Goal: Information Seeking & Learning: Learn about a topic

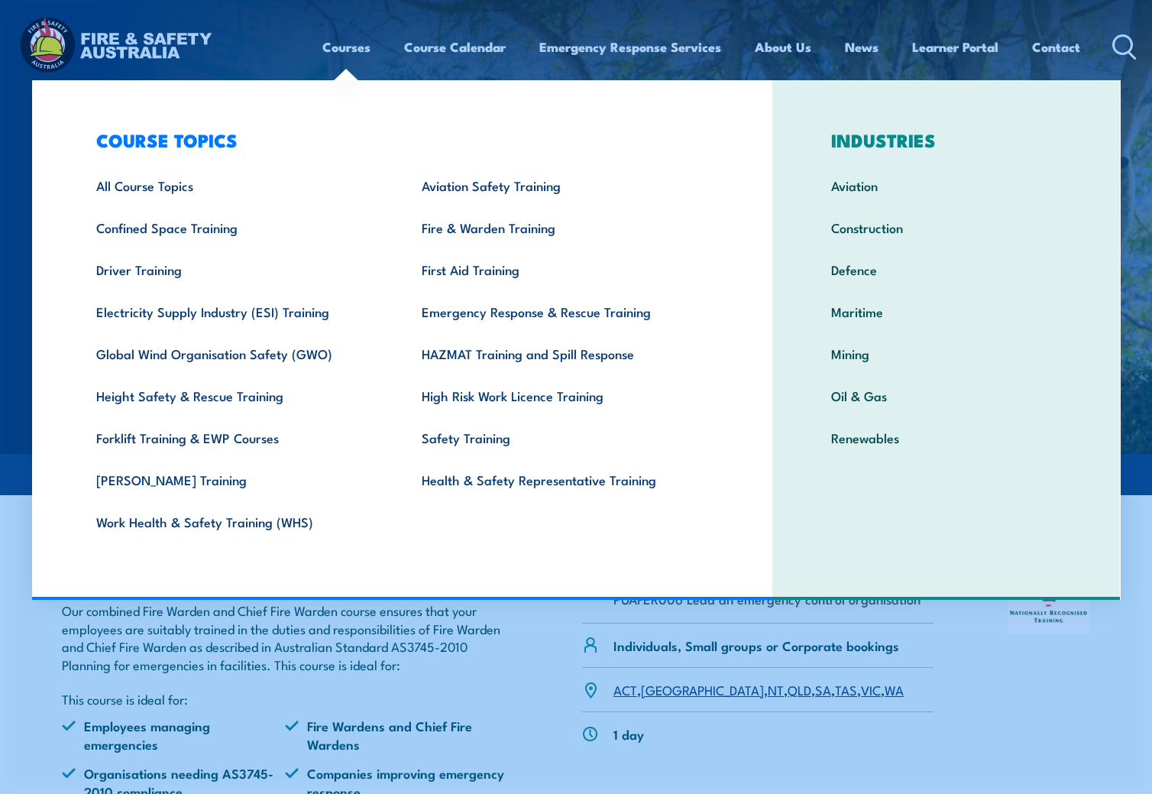
click at [326, 63] on link "Courses" at bounding box center [347, 47] width 48 height 41
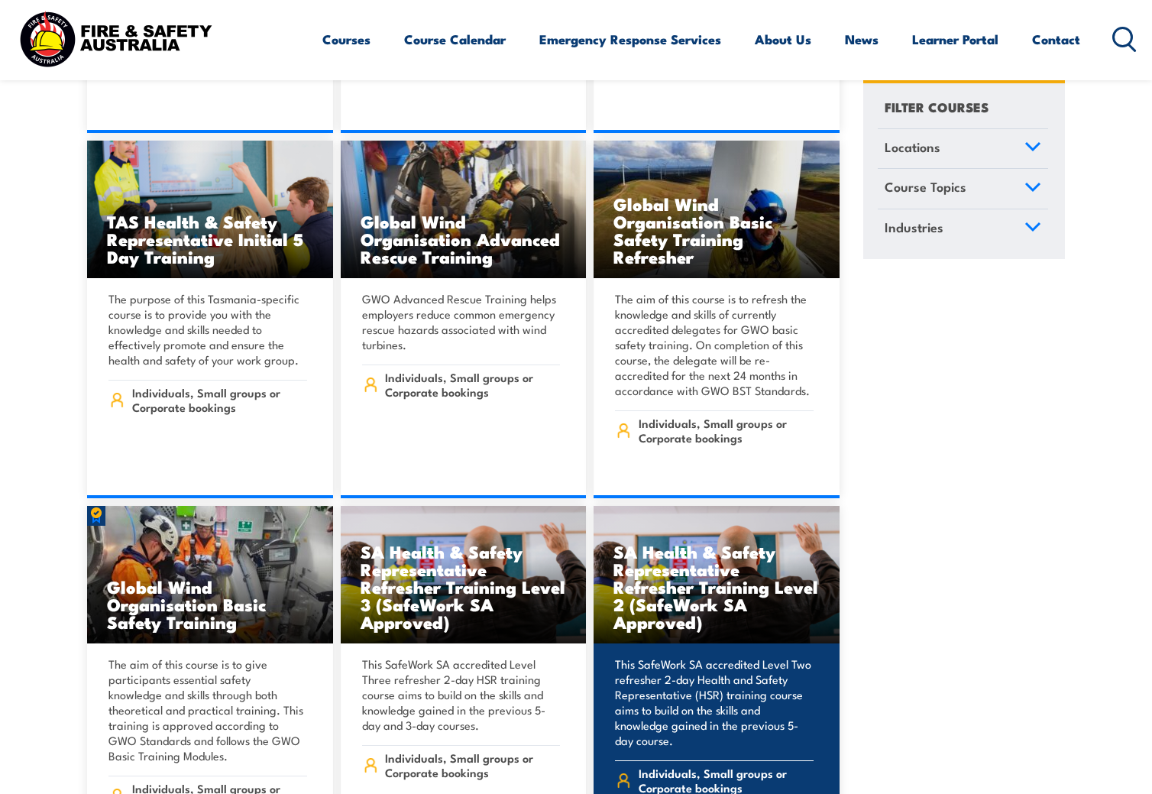
scroll to position [5808, 0]
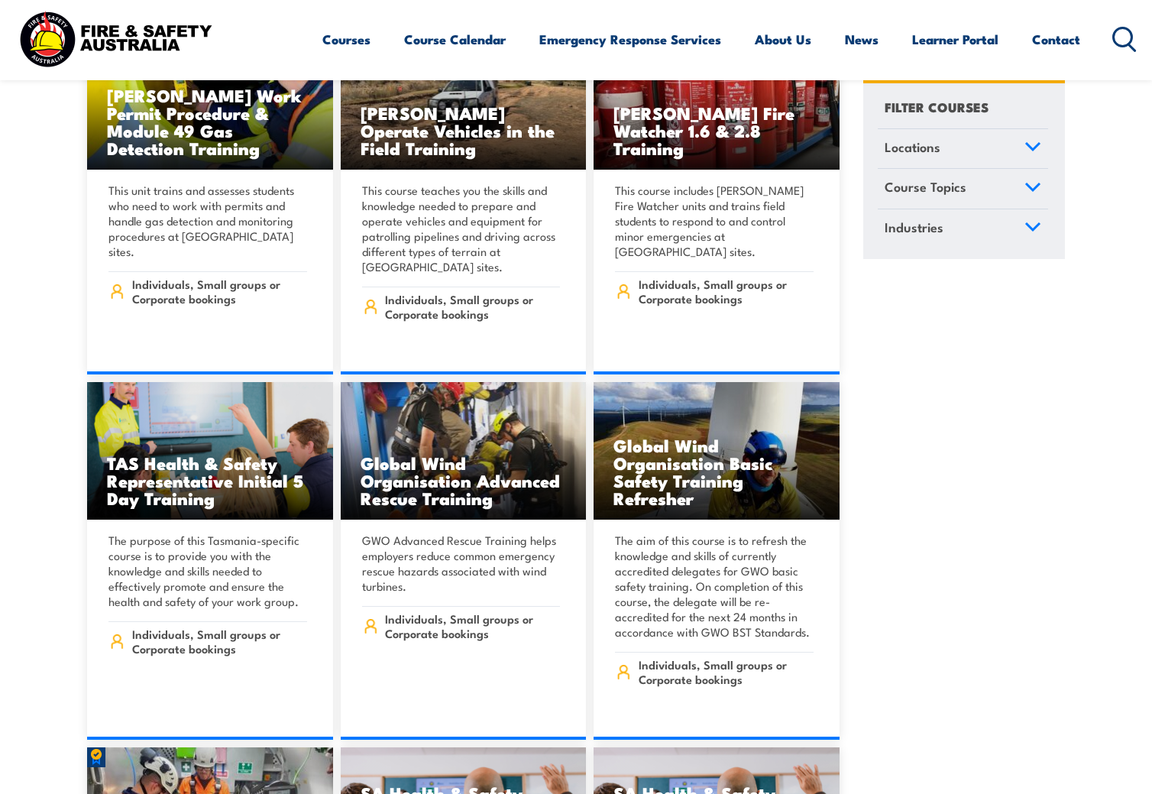
click at [1129, 50] on icon at bounding box center [1125, 39] width 24 height 25
click at [1130, 28] on icon at bounding box center [1125, 39] width 24 height 25
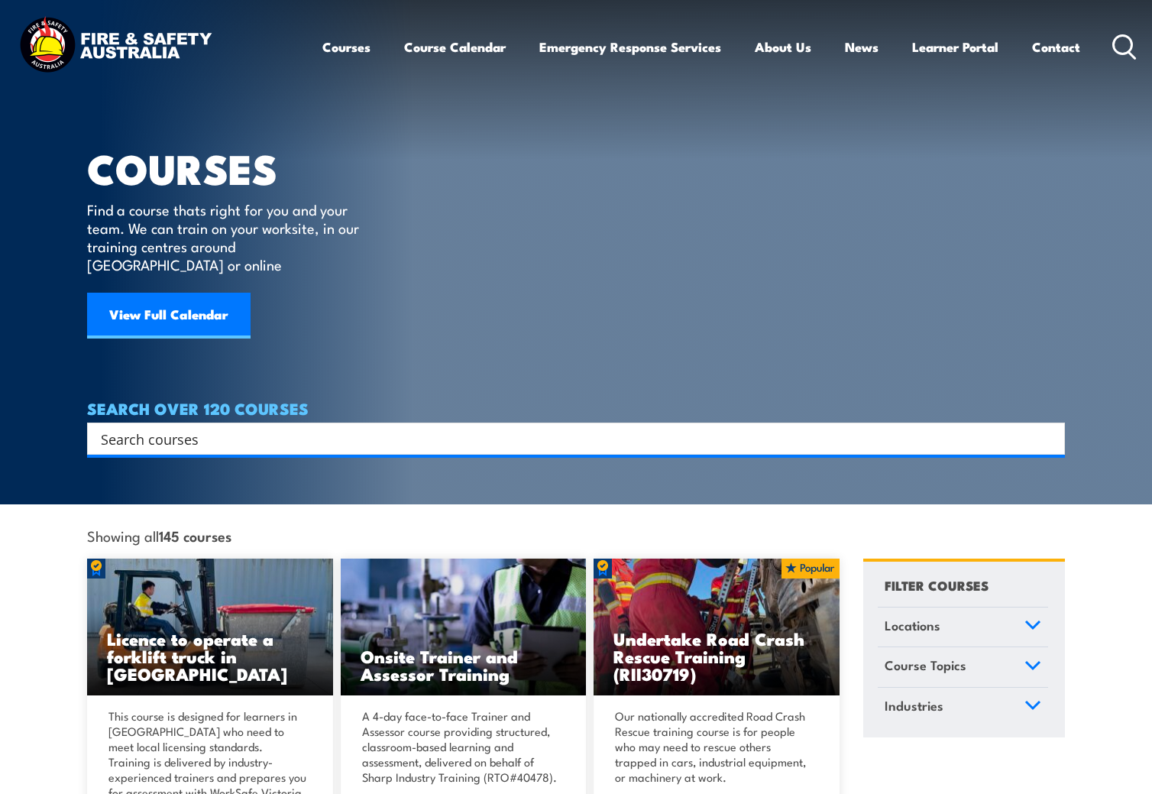
click at [310, 427] on input "Search input" at bounding box center [566, 438] width 931 height 23
type input "fire warde"
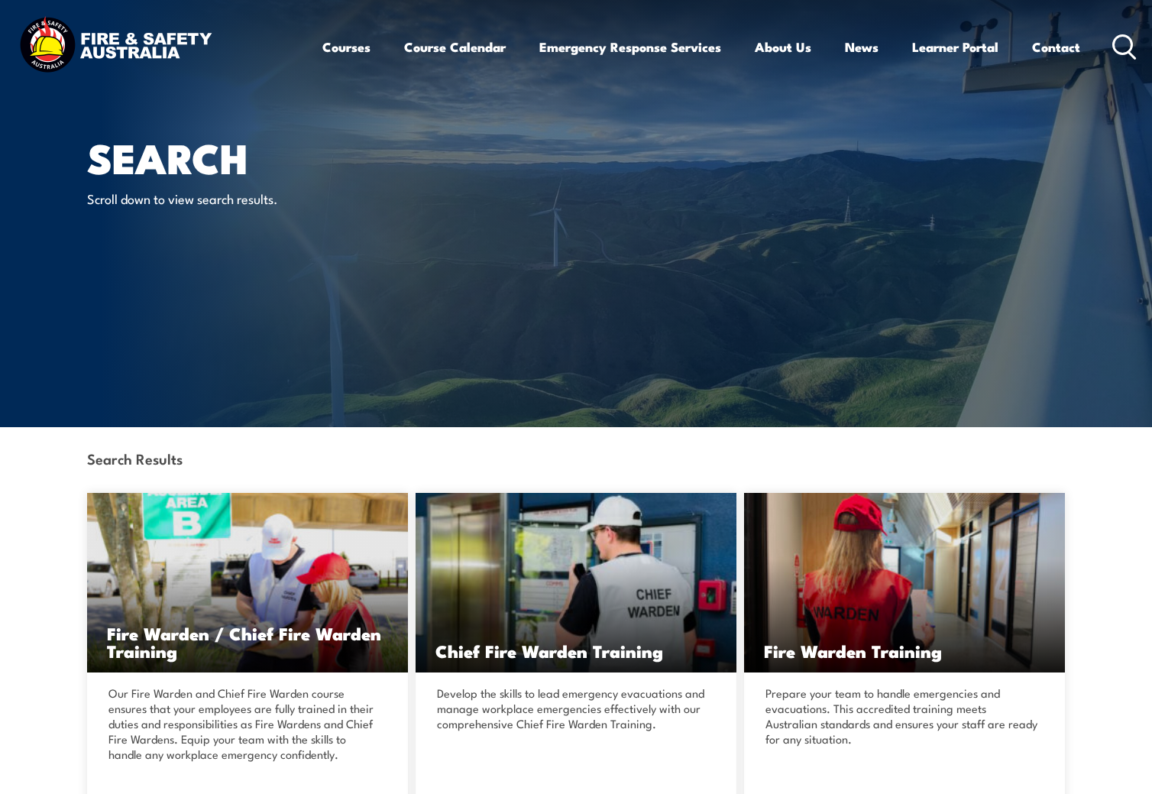
scroll to position [229, 0]
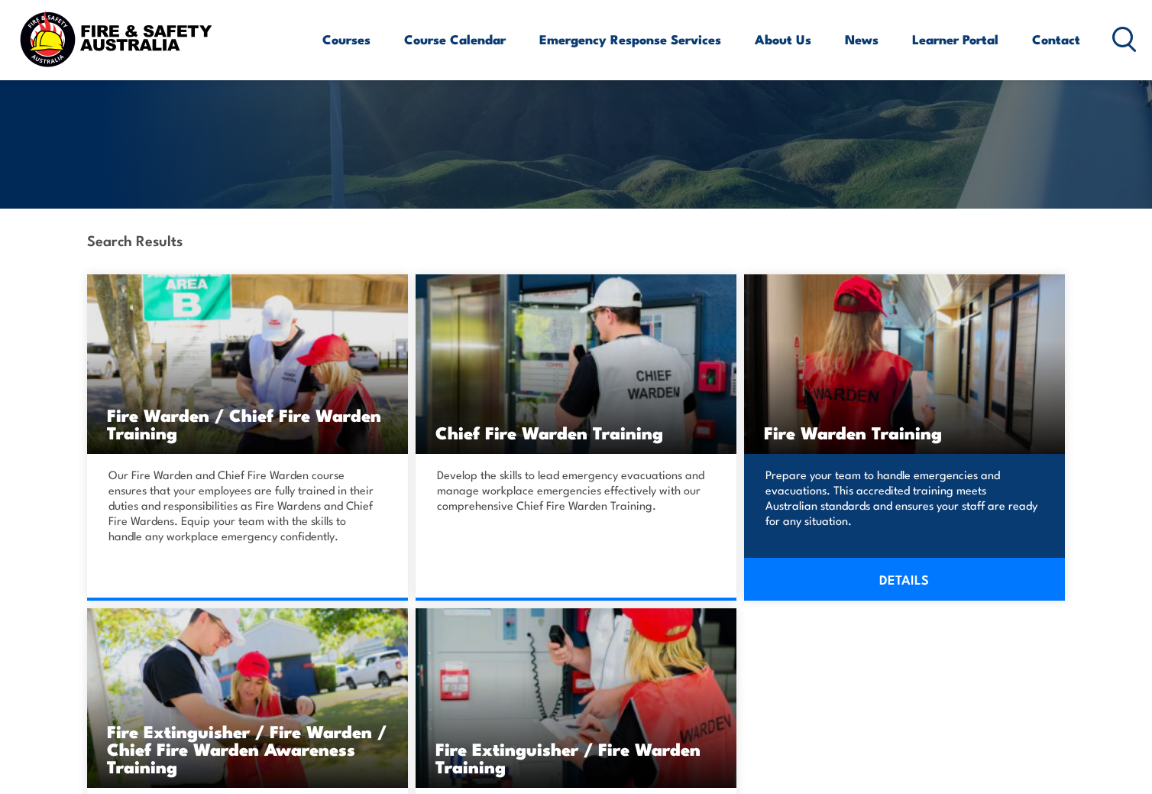
click at [965, 374] on img at bounding box center [904, 364] width 321 height 180
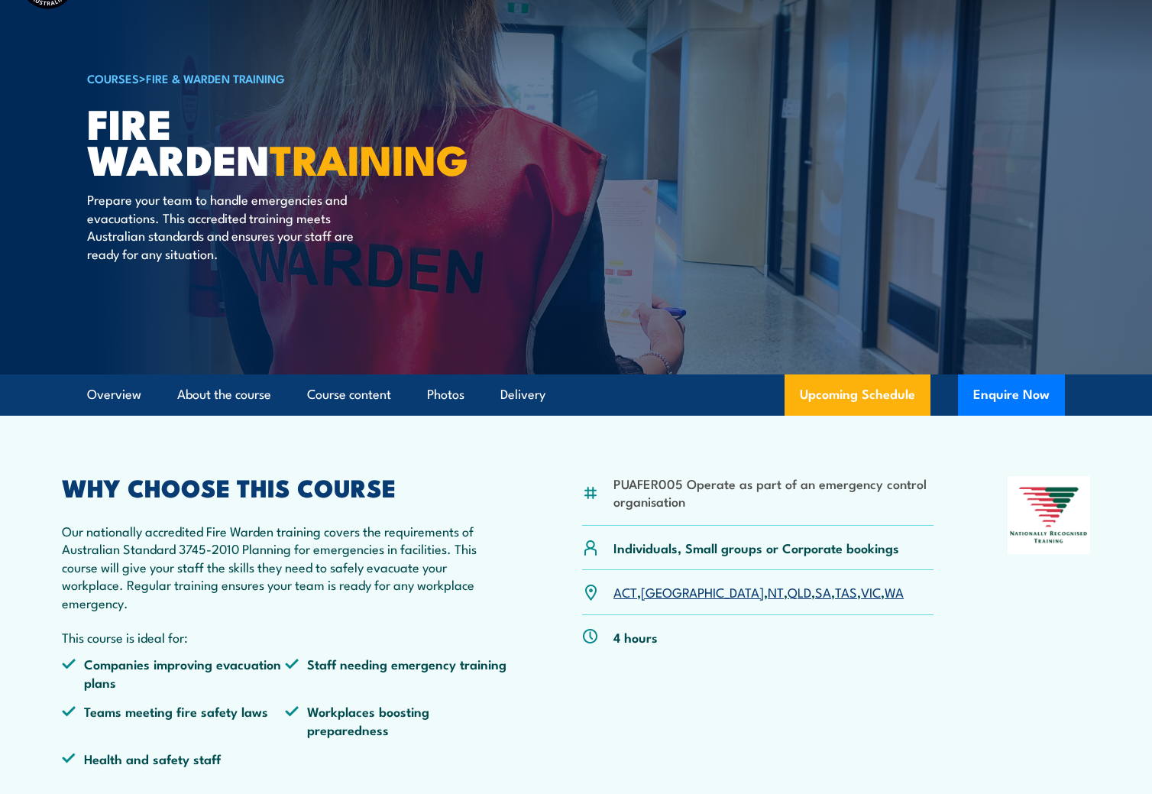
scroll to position [153, 0]
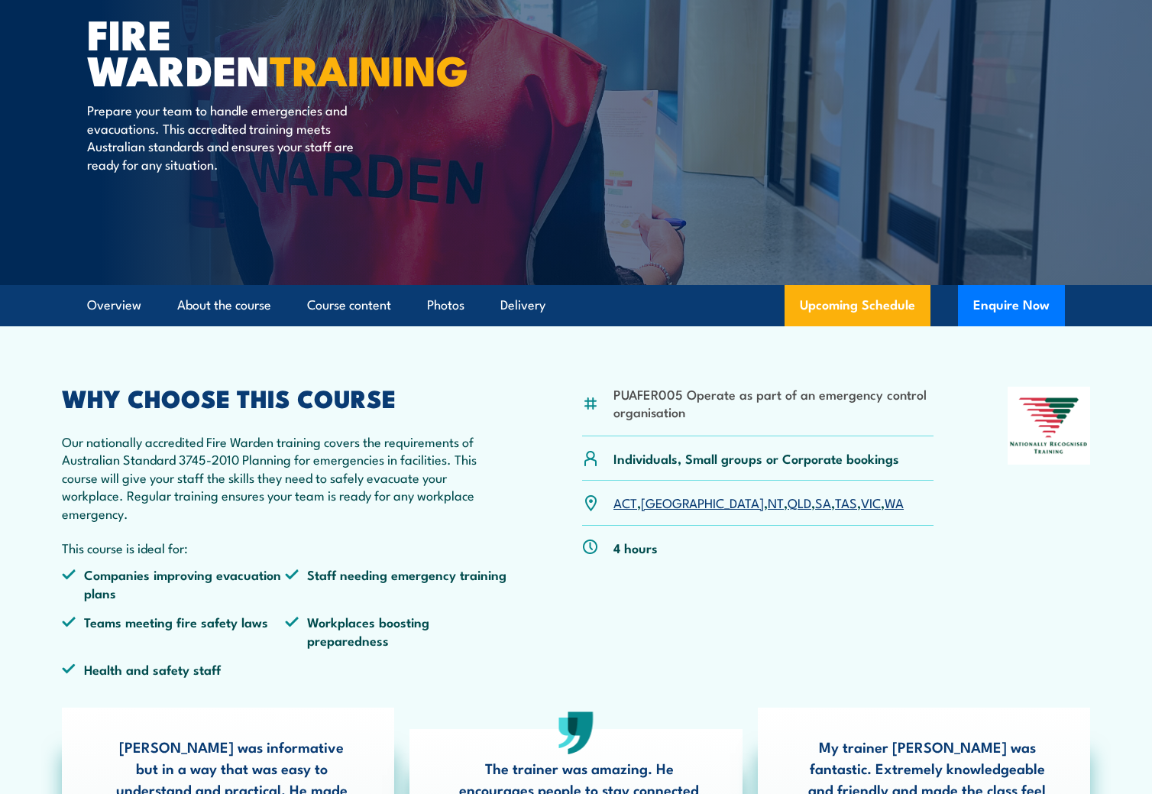
click at [788, 504] on link "QLD" at bounding box center [800, 502] width 24 height 18
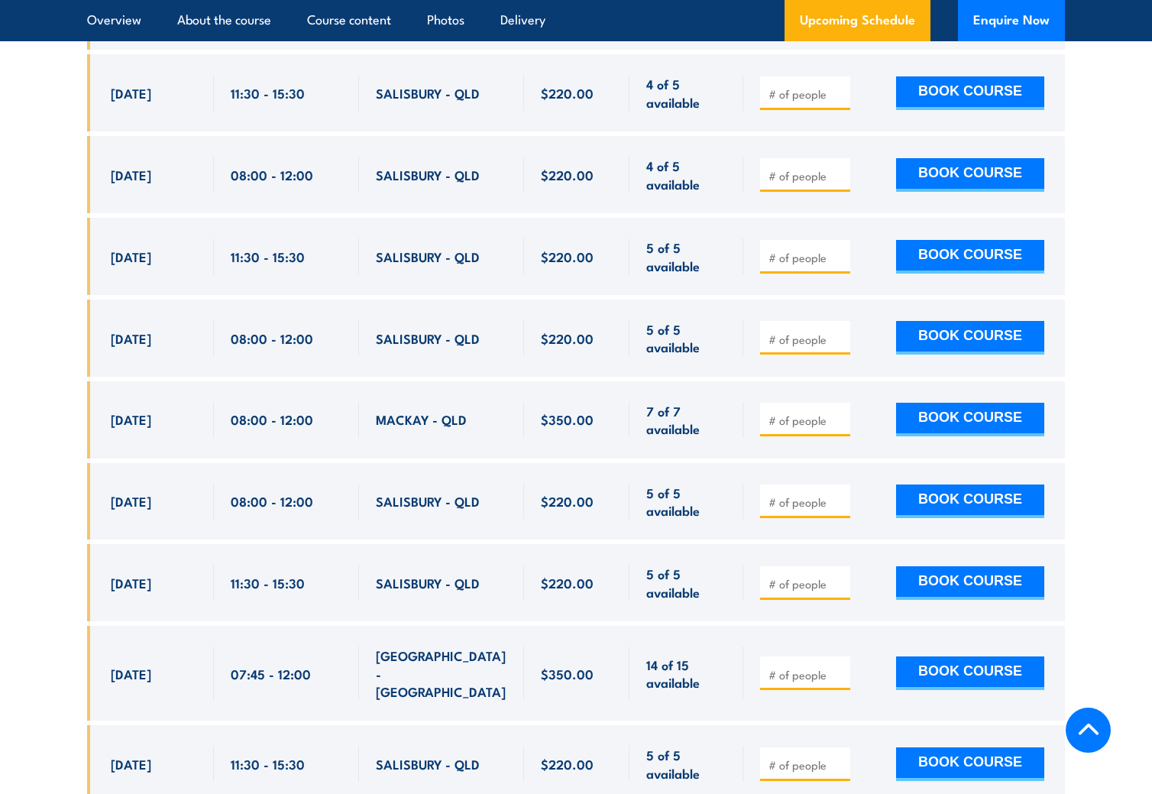
scroll to position [3759, 0]
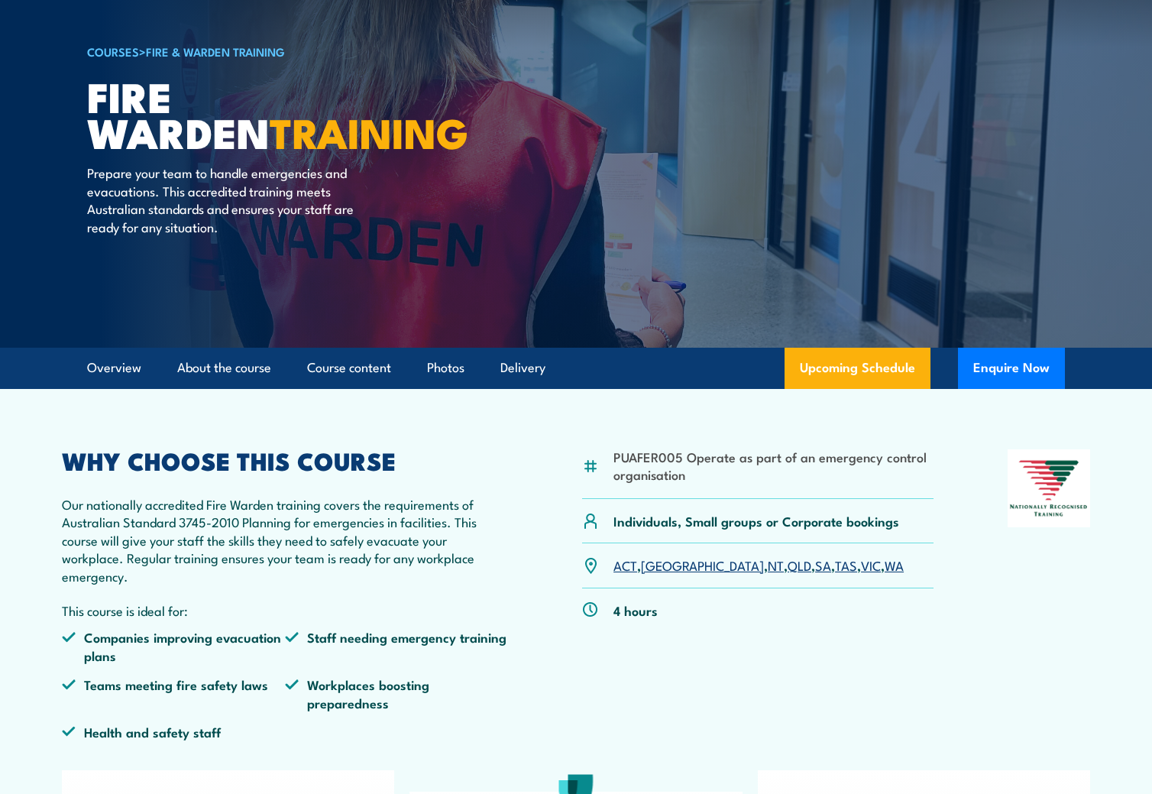
scroll to position [0, 0]
